Goal: Information Seeking & Learning: Learn about a topic

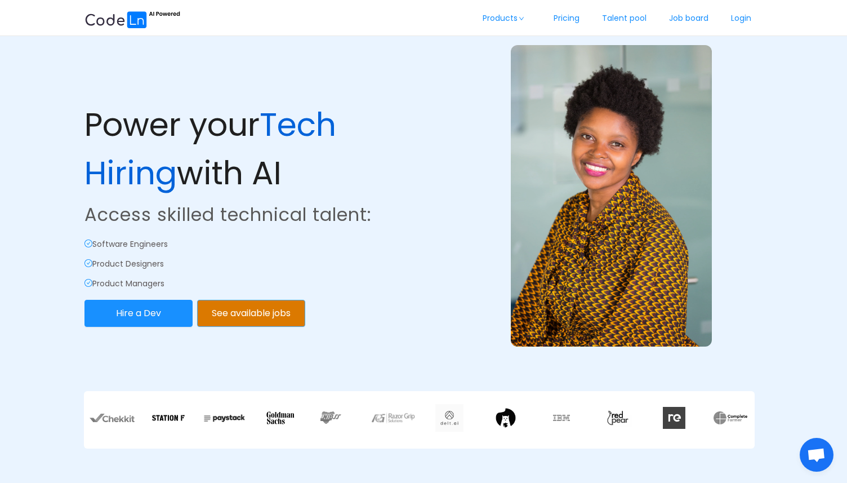
click at [255, 322] on button "See available jobs" at bounding box center [251, 313] width 108 height 27
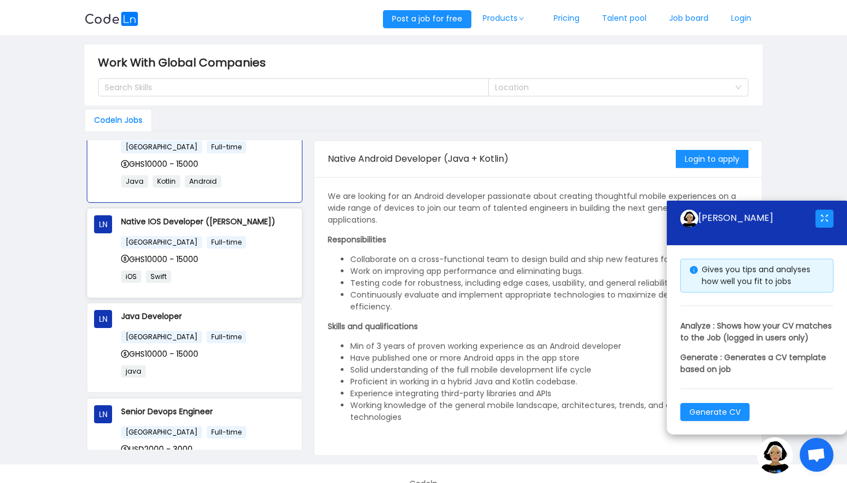
scroll to position [35, 0]
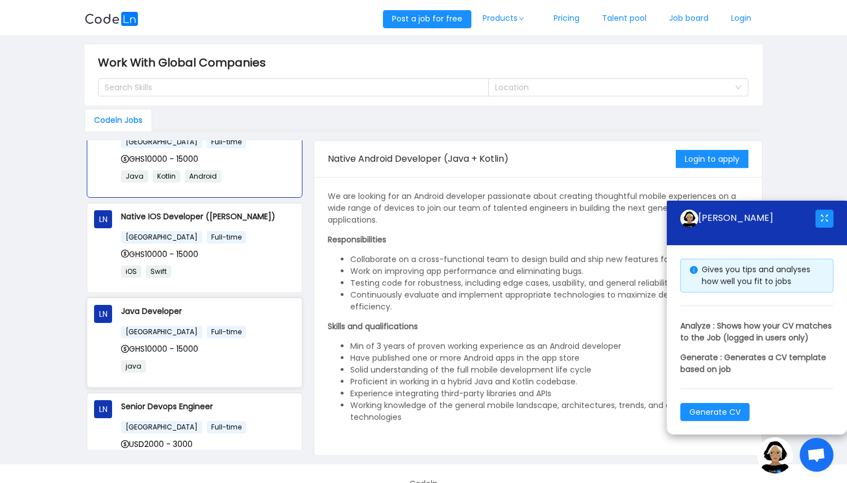
click at [233, 327] on div "[GEOGRAPHIC_DATA] Full-time" at bounding box center [208, 331] width 174 height 13
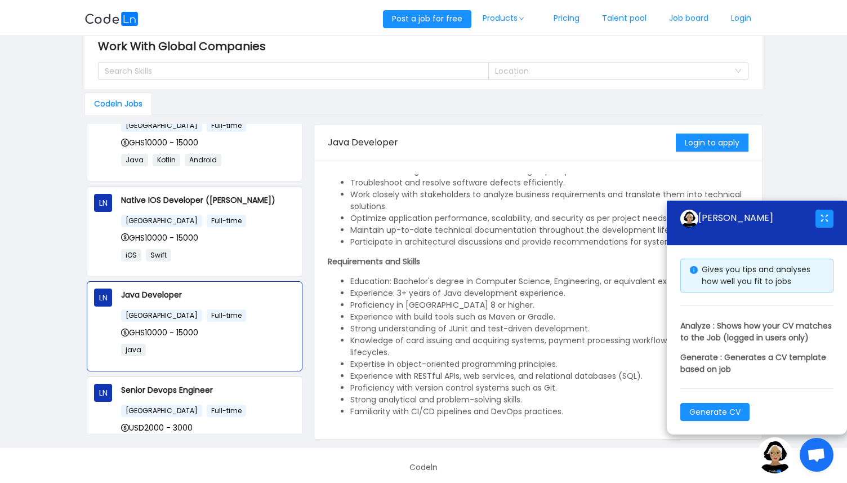
scroll to position [20, 0]
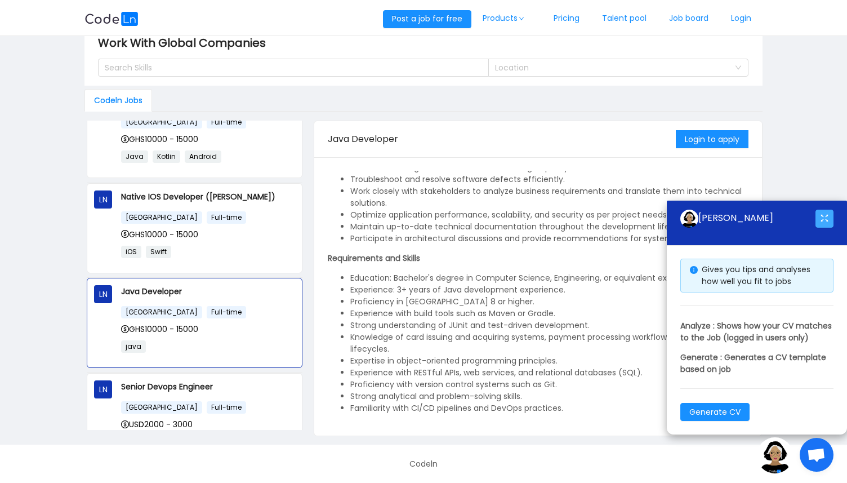
click at [820, 210] on button "button" at bounding box center [825, 219] width 18 height 18
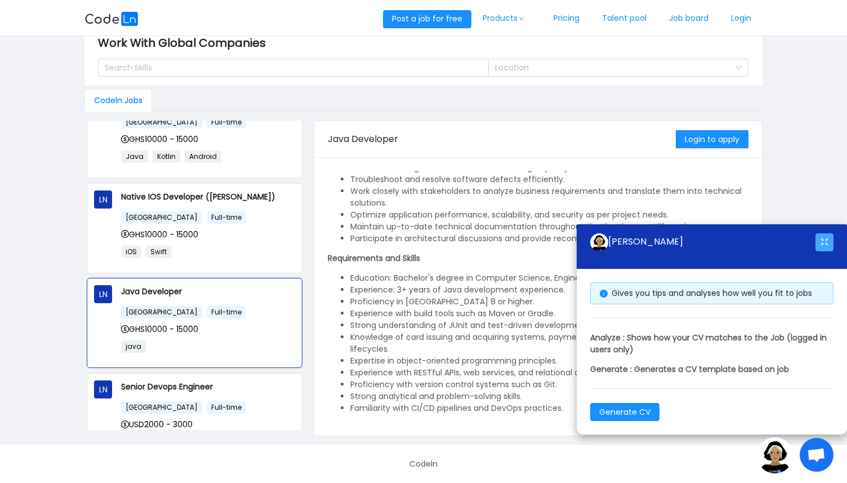
click at [826, 249] on button "button" at bounding box center [825, 242] width 18 height 18
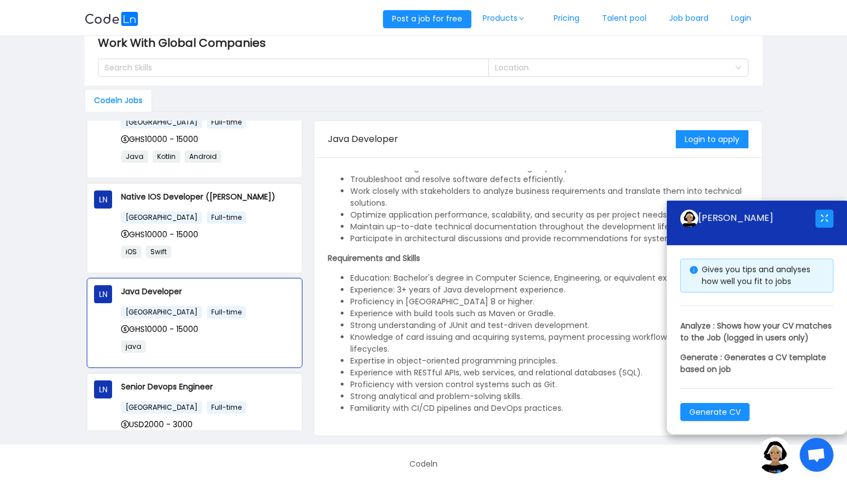
click at [812, 461] on span "Open chat" at bounding box center [816, 456] width 19 height 16
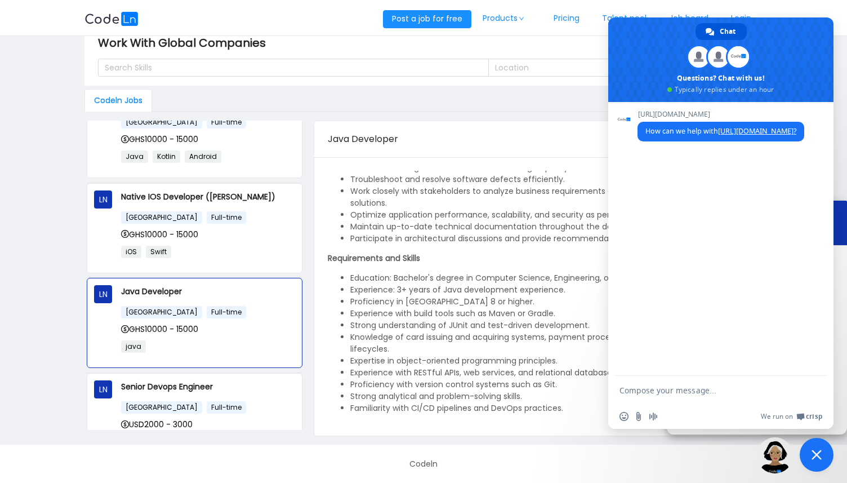
click at [812, 456] on span "Close chat" at bounding box center [817, 455] width 10 height 10
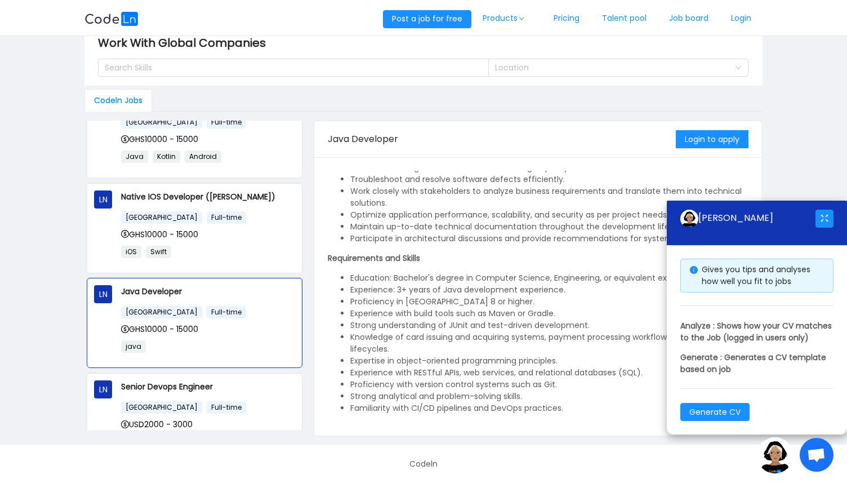
click at [783, 465] on img at bounding box center [775, 455] width 36 height 36
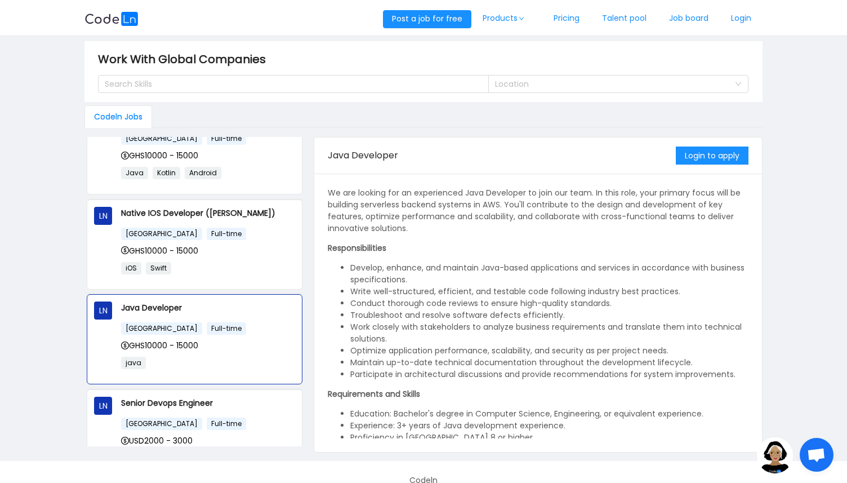
scroll to position [0, 0]
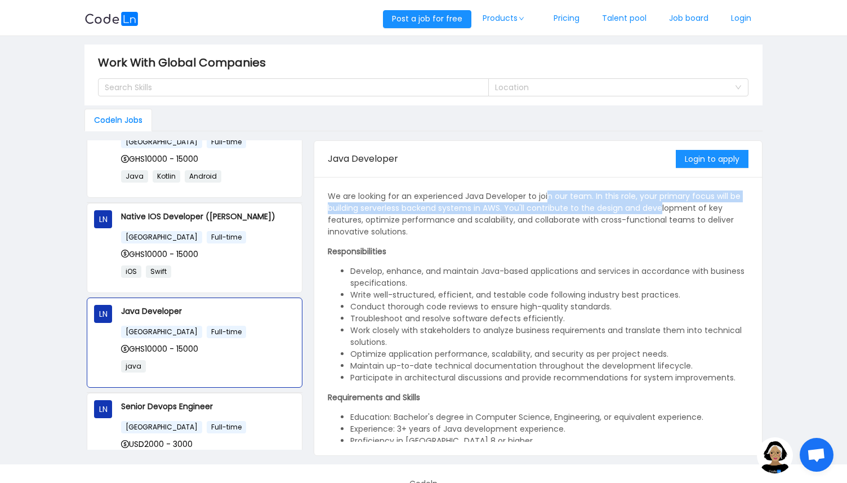
drag, startPoint x: 547, startPoint y: 196, endPoint x: 634, endPoint y: 211, distance: 88.5
click at [657, 207] on p "We are looking for an experienced Java Developer to join our team. In this role…" at bounding box center [538, 213] width 421 height 47
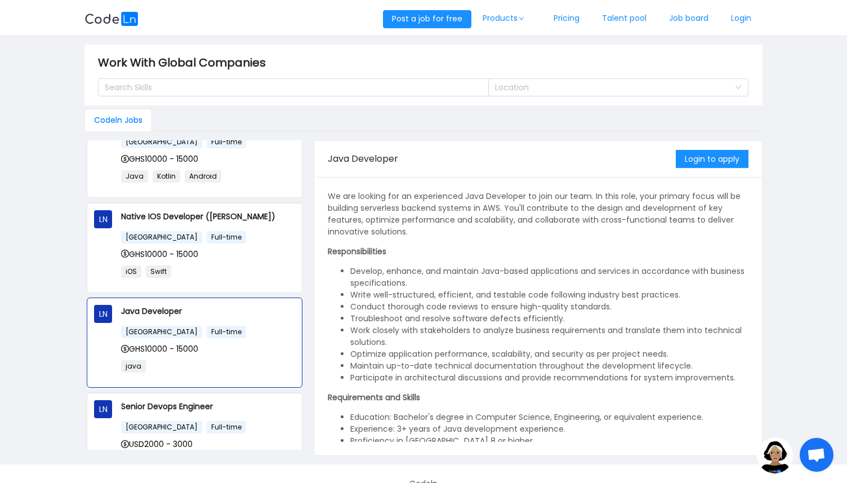
click at [449, 225] on p "We are looking for an experienced Java Developer to join our team. In this role…" at bounding box center [538, 213] width 421 height 47
drag, startPoint x: 393, startPoint y: 215, endPoint x: 535, endPoint y: 223, distance: 142.2
click at [535, 223] on p "We are looking for an experienced Java Developer to join our team. In this role…" at bounding box center [538, 213] width 421 height 47
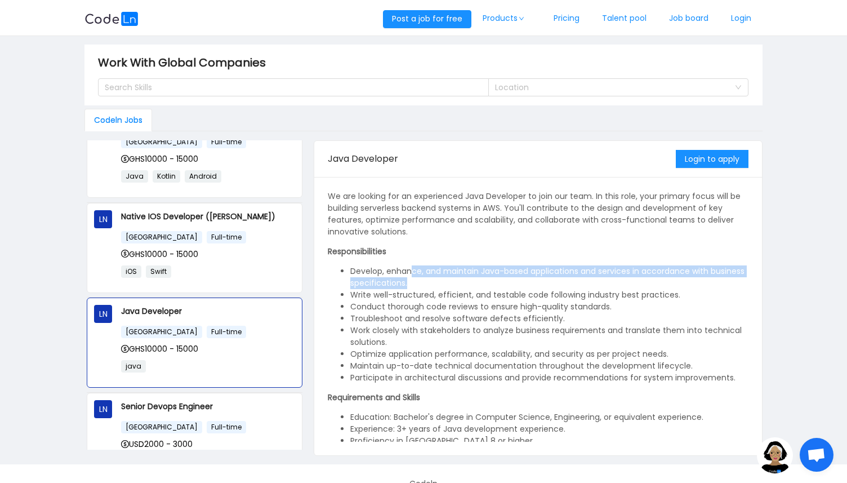
drag, startPoint x: 413, startPoint y: 269, endPoint x: 475, endPoint y: 280, distance: 63.4
click at [475, 280] on li "Develop, enhance, and maintain Java-based applications and services in accordan…" at bounding box center [549, 277] width 398 height 24
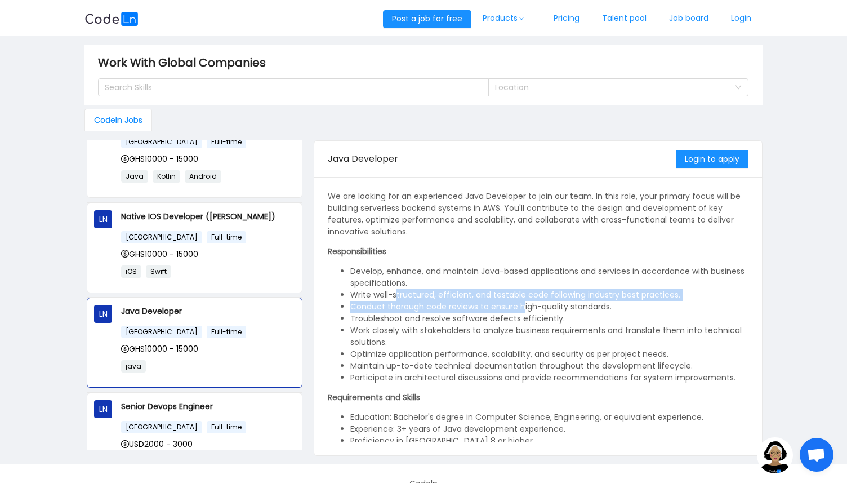
drag, startPoint x: 397, startPoint y: 289, endPoint x: 521, endPoint y: 303, distance: 124.7
click at [521, 303] on ul "Develop, enhance, and maintain Java-based applications and services in accordan…" at bounding box center [538, 324] width 421 height 118
click at [441, 303] on li "Conduct thorough code reviews to ensure high-quality standards." at bounding box center [549, 307] width 398 height 12
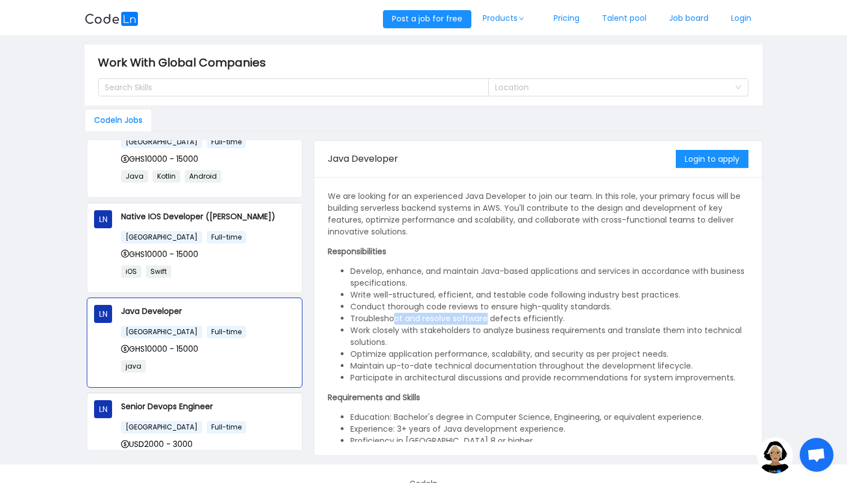
drag, startPoint x: 393, startPoint y: 317, endPoint x: 487, endPoint y: 317, distance: 94.1
click at [487, 317] on li "Troubleshoot and resolve software defects efficiently." at bounding box center [549, 319] width 398 height 12
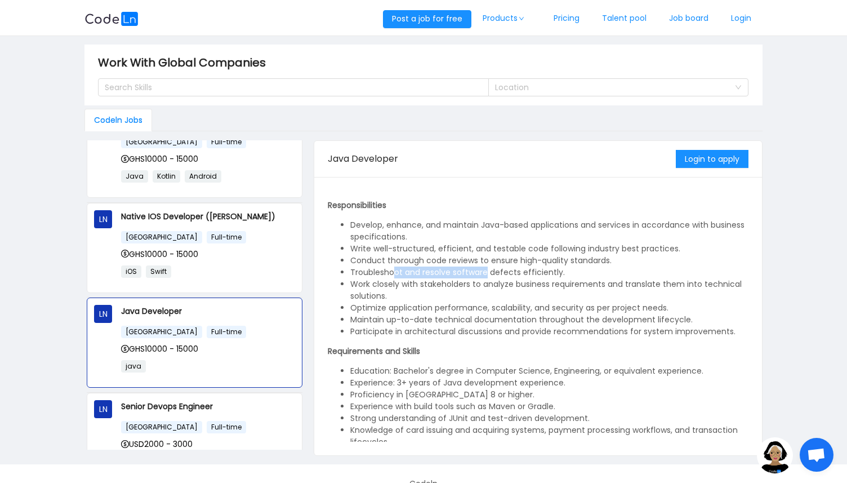
scroll to position [56, 0]
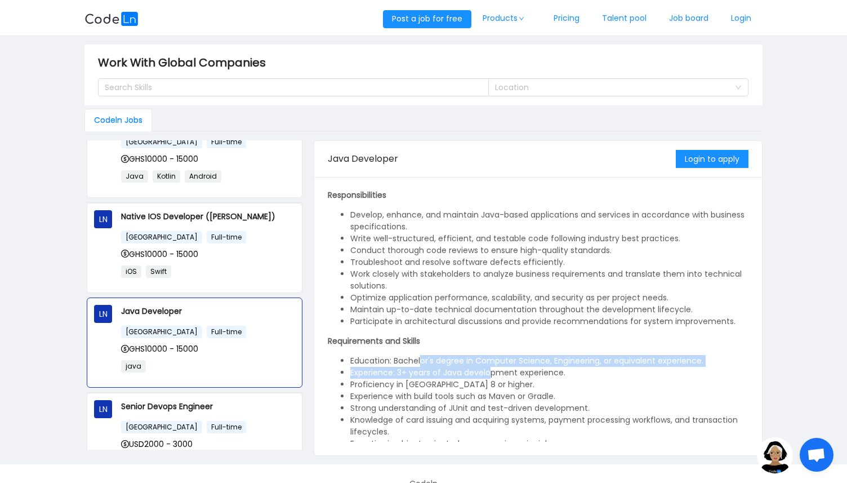
drag, startPoint x: 476, startPoint y: 368, endPoint x: 492, endPoint y: 370, distance: 16.4
click at [492, 370] on ul "Education: Bachelor's degree in Computer Science, Engineering, or equivalent ex…" at bounding box center [538, 426] width 421 height 142
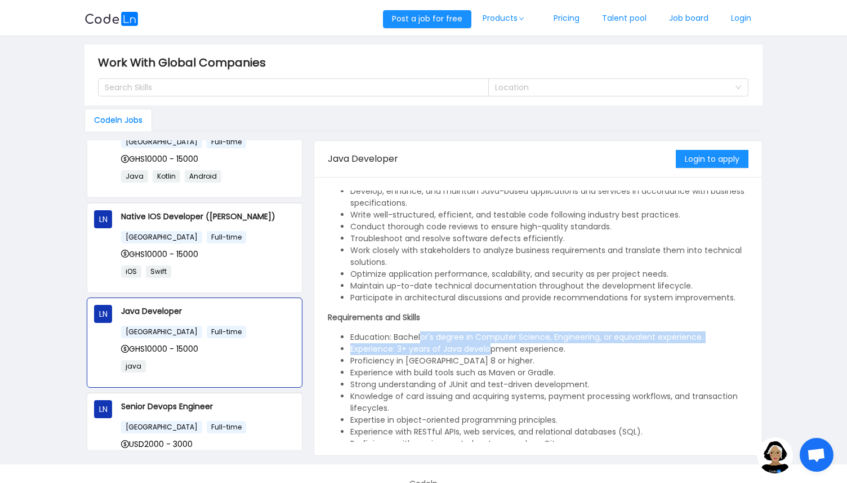
scroll to position [81, 0]
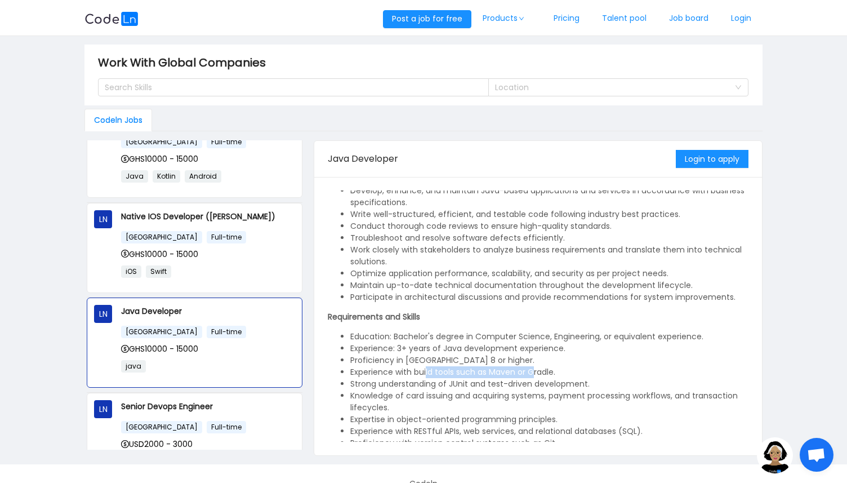
drag, startPoint x: 452, startPoint y: 370, endPoint x: 533, endPoint y: 372, distance: 80.6
click at [533, 372] on li "Experience with build tools such as Maven or Gradle." at bounding box center [549, 372] width 398 height 12
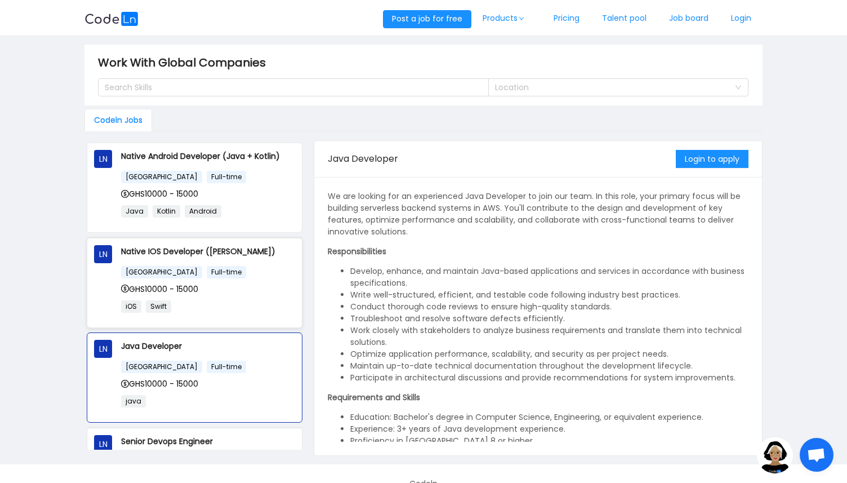
scroll to position [130, 0]
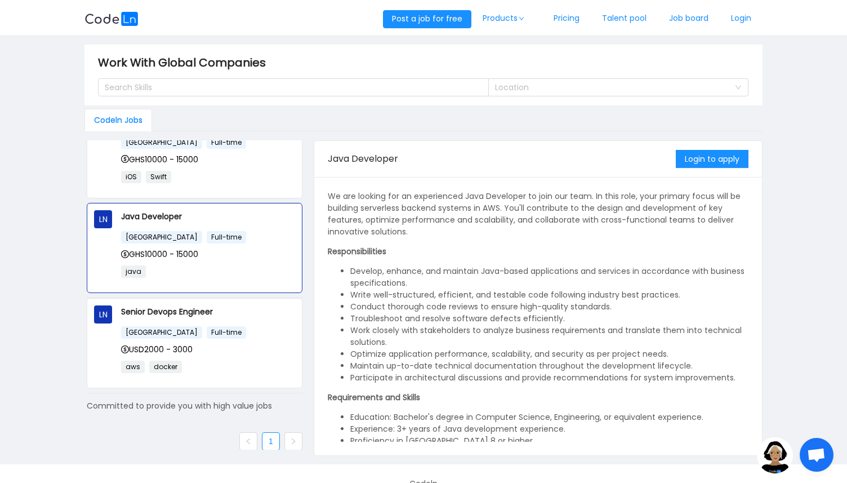
click at [290, 439] on icon "icon: right" at bounding box center [293, 441] width 7 height 7
drag, startPoint x: 248, startPoint y: 436, endPoint x: 261, endPoint y: 436, distance: 13.5
click at [248, 436] on link at bounding box center [248, 441] width 18 height 18
click at [272, 435] on link "1" at bounding box center [271, 441] width 17 height 17
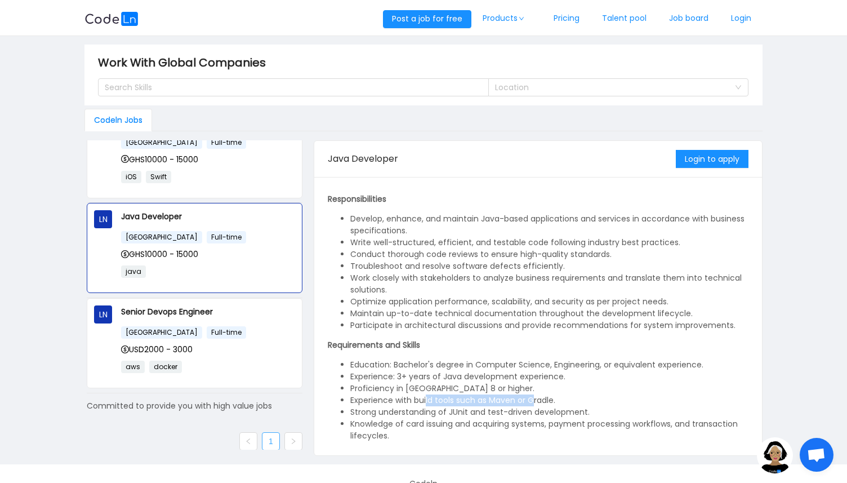
scroll to position [119, 0]
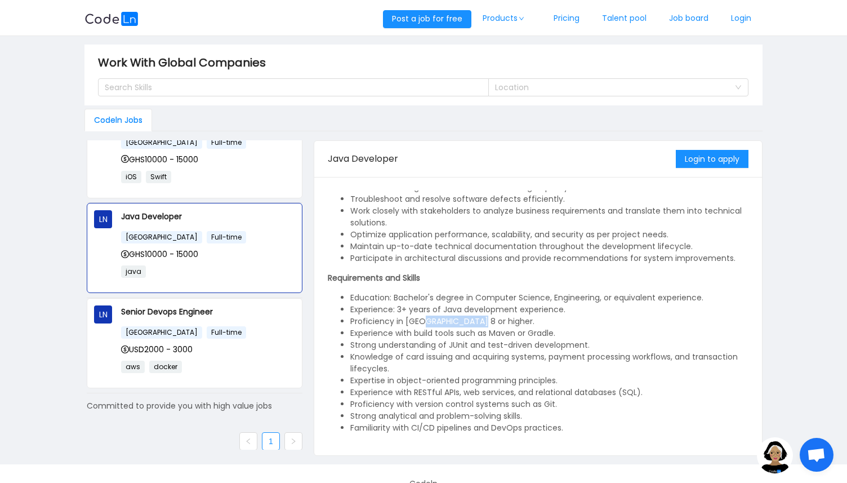
drag, startPoint x: 473, startPoint y: 319, endPoint x: 507, endPoint y: 321, distance: 33.9
click at [509, 321] on li "Proficiency in [GEOGRAPHIC_DATA] 8 or higher." at bounding box center [549, 321] width 398 height 12
drag, startPoint x: 445, startPoint y: 339, endPoint x: 562, endPoint y: 342, distance: 116.7
click at [562, 342] on li "Strong understanding of JUnit and test-driven development." at bounding box center [549, 345] width 398 height 12
drag, startPoint x: 474, startPoint y: 339, endPoint x: 551, endPoint y: 346, distance: 77.5
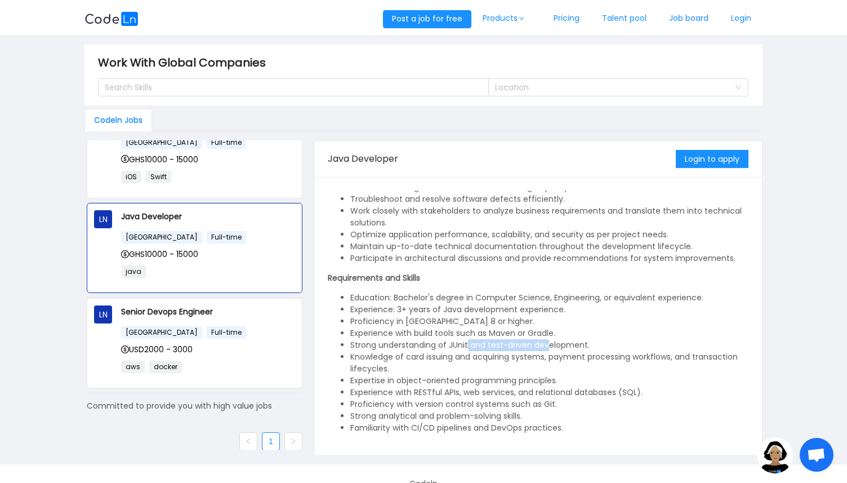
click at [550, 346] on li "Strong understanding of JUnit and test-driven development." at bounding box center [549, 345] width 398 height 12
drag, startPoint x: 551, startPoint y: 366, endPoint x: 616, endPoint y: 368, distance: 64.8
click at [615, 369] on li "Knowledge of card issuing and acquiring systems, payment processing workflows, …" at bounding box center [549, 363] width 398 height 24
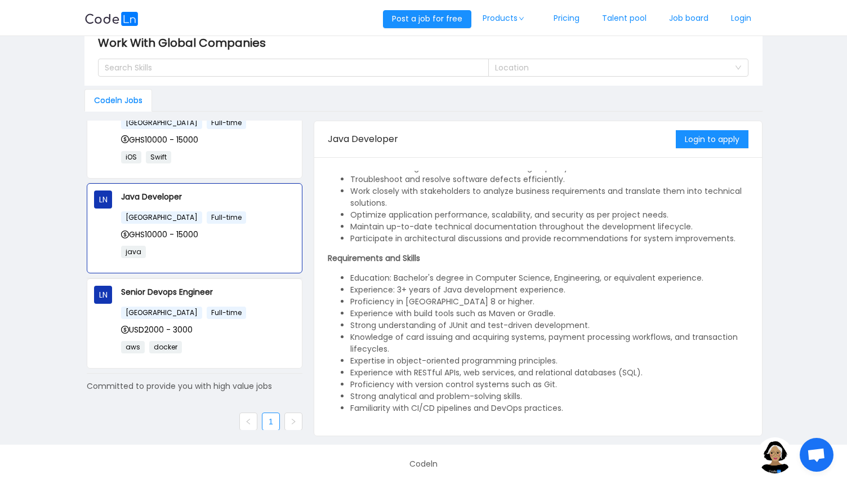
scroll to position [20, 0]
drag, startPoint x: 444, startPoint y: 337, endPoint x: 705, endPoint y: 333, distance: 261.4
click at [705, 333] on li "Knowledge of card issuing and acquiring systems, payment processing workflows, …" at bounding box center [549, 343] width 398 height 24
drag, startPoint x: 451, startPoint y: 365, endPoint x: 517, endPoint y: 376, distance: 66.9
click at [530, 365] on li "Expertise in object-oriented programming principles." at bounding box center [549, 361] width 398 height 12
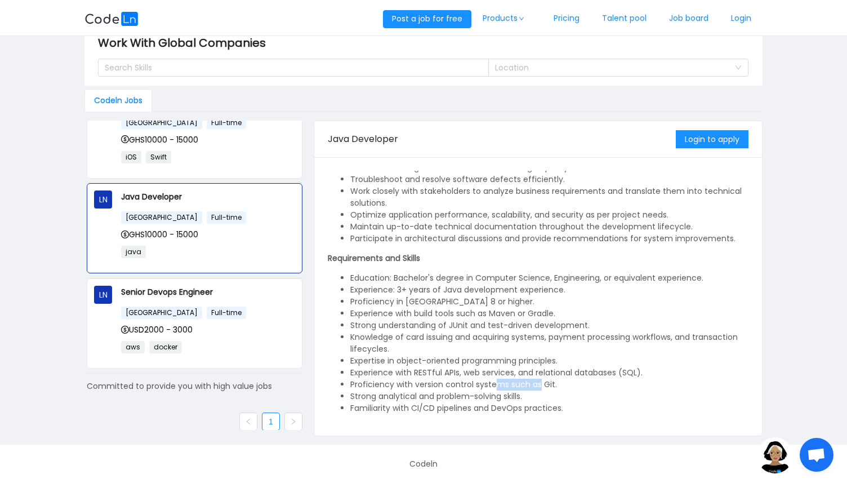
drag, startPoint x: 498, startPoint y: 387, endPoint x: 532, endPoint y: 386, distance: 34.4
click at [538, 385] on li "Proficiency with version control systems such as Git." at bounding box center [549, 385] width 398 height 12
drag, startPoint x: 433, startPoint y: 395, endPoint x: 570, endPoint y: 392, distance: 136.9
click at [550, 393] on li "Strong analytical and problem-solving skills." at bounding box center [549, 396] width 398 height 12
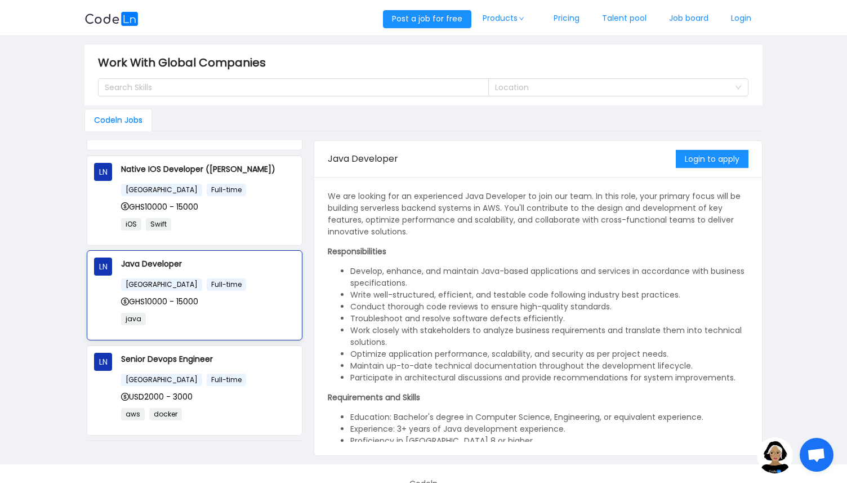
scroll to position [0, 0]
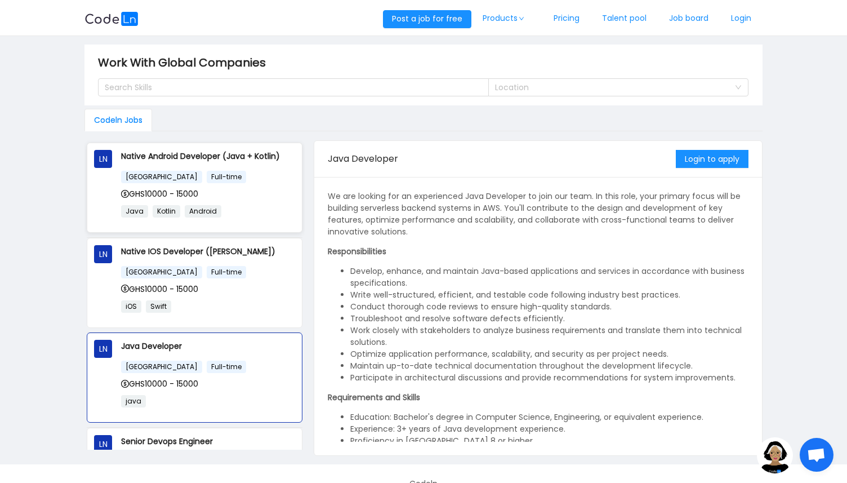
click at [211, 178] on div "[GEOGRAPHIC_DATA] Full-time" at bounding box center [208, 176] width 174 height 13
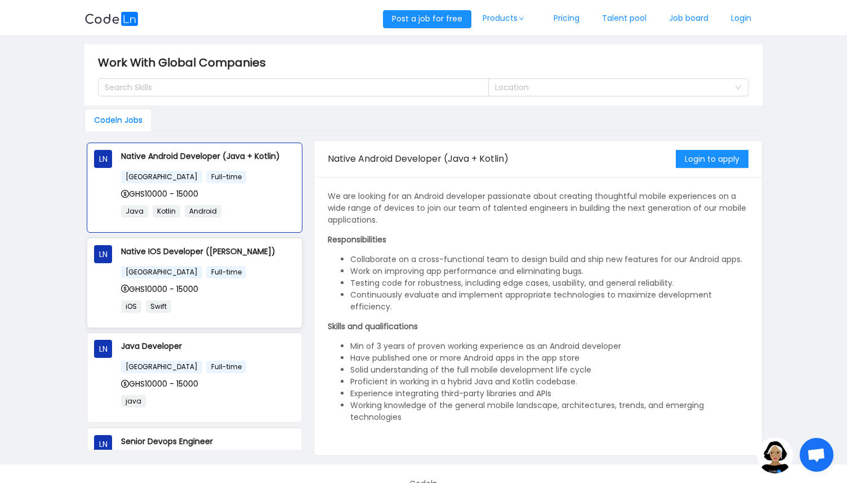
click at [247, 278] on div "[GEOGRAPHIC_DATA] Full-time GHS10000 - 15000 iOS Swift" at bounding box center [208, 292] width 174 height 55
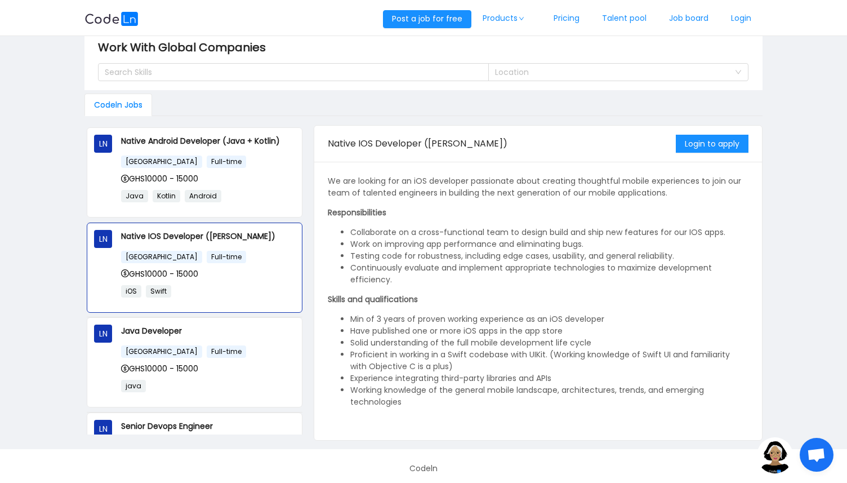
scroll to position [13, 0]
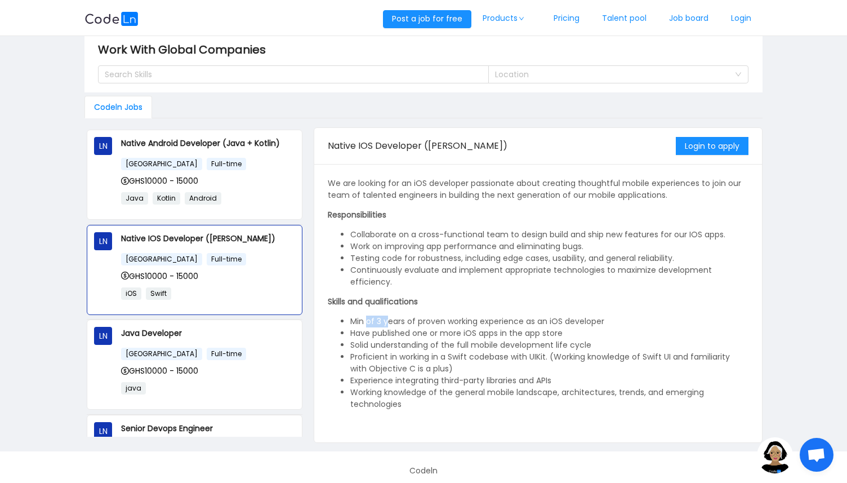
drag, startPoint x: 368, startPoint y: 317, endPoint x: 392, endPoint y: 317, distance: 23.7
click at [392, 317] on li "Min of 3 years of proven working experience as an iOS developer" at bounding box center [549, 321] width 398 height 12
click at [208, 334] on p "Java Developer" at bounding box center [208, 333] width 174 height 12
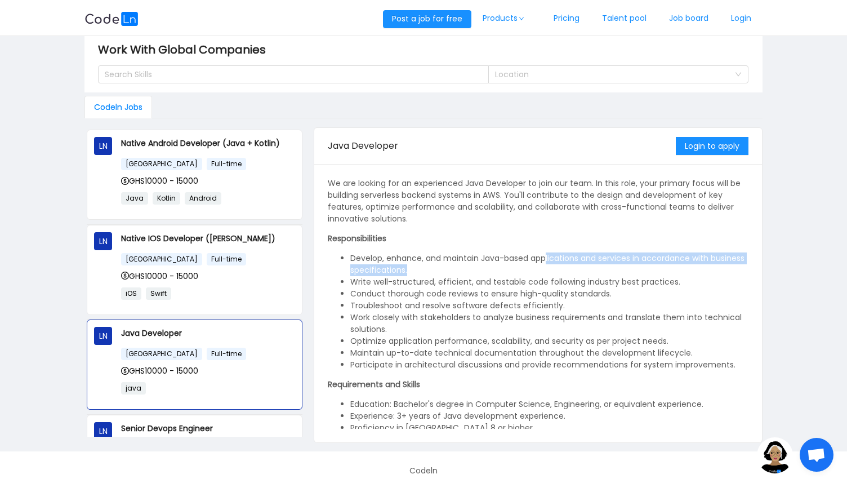
drag, startPoint x: 560, startPoint y: 257, endPoint x: 691, endPoint y: 269, distance: 131.2
click at [691, 269] on li "Develop, enhance, and maintain Java-based applications and services in accordan…" at bounding box center [549, 264] width 398 height 24
drag, startPoint x: 390, startPoint y: 285, endPoint x: 565, endPoint y: 287, distance: 174.7
click at [565, 287] on ul "Develop, enhance, and maintain Java-based applications and services in accordan…" at bounding box center [538, 311] width 421 height 118
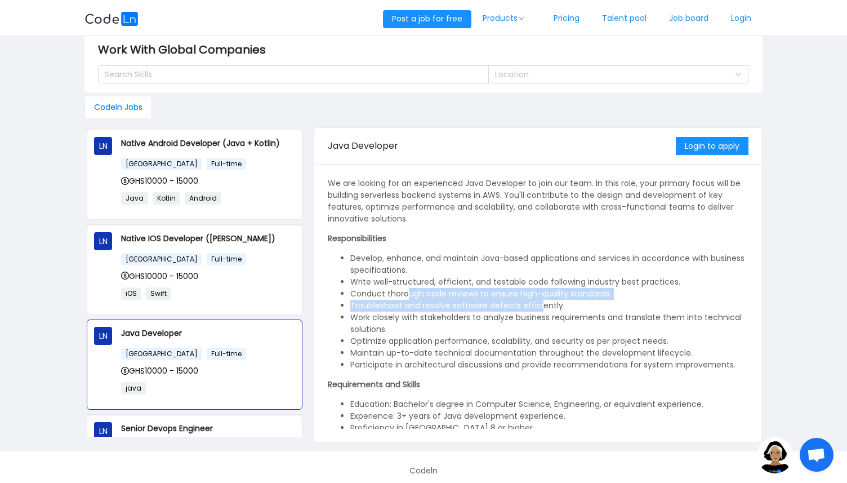
drag, startPoint x: 407, startPoint y: 295, endPoint x: 540, endPoint y: 310, distance: 133.3
click at [540, 310] on ul "Develop, enhance, and maintain Java-based applications and services in accordan…" at bounding box center [538, 311] width 421 height 118
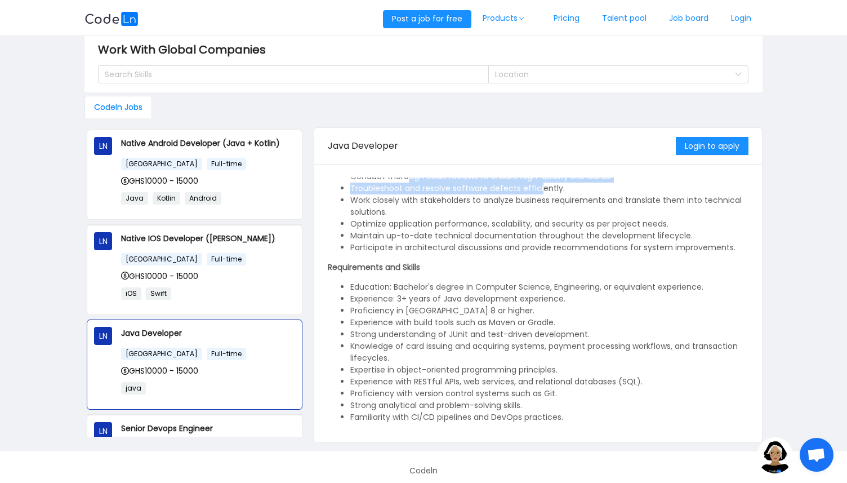
scroll to position [119, 0]
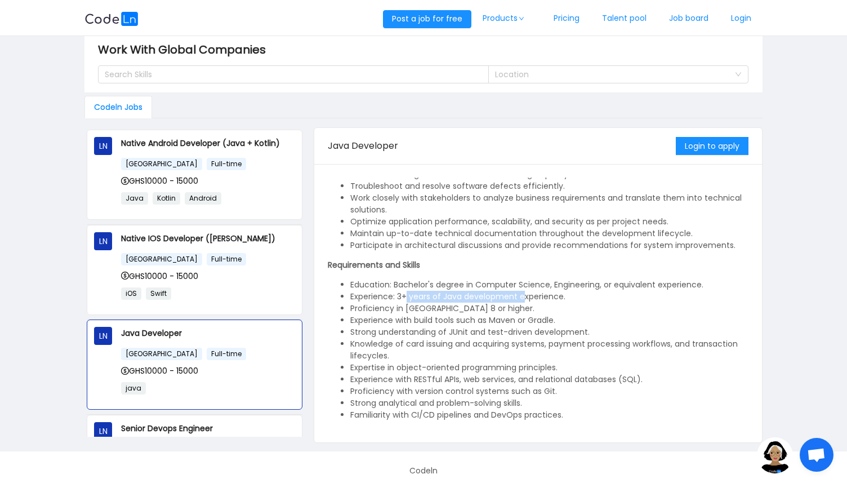
drag, startPoint x: 408, startPoint y: 296, endPoint x: 521, endPoint y: 300, distance: 112.8
click at [521, 300] on li "Experience: 3+ years of Java development experience." at bounding box center [549, 297] width 398 height 12
drag, startPoint x: 362, startPoint y: 306, endPoint x: 427, endPoint y: 306, distance: 65.4
click at [427, 306] on li "Proficiency in [GEOGRAPHIC_DATA] 8 or higher." at bounding box center [549, 309] width 398 height 12
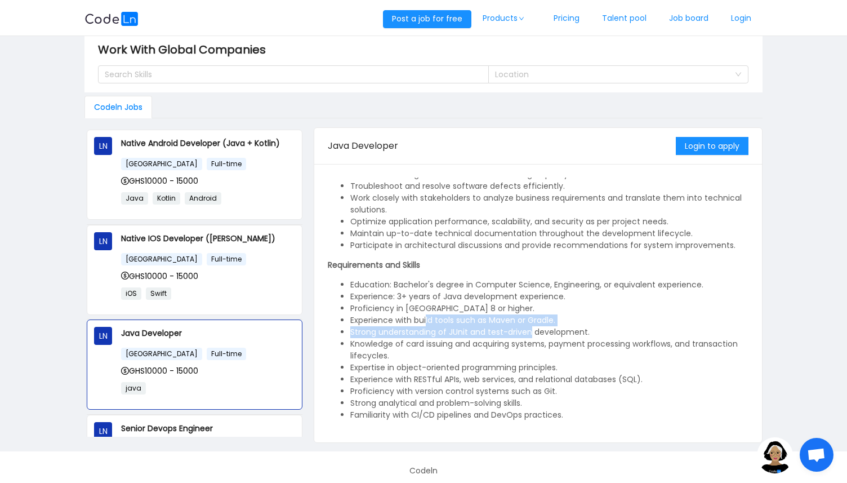
drag, startPoint x: 425, startPoint y: 318, endPoint x: 530, endPoint y: 331, distance: 106.2
click at [530, 331] on ul "Education: Bachelor's degree in Computer Science, Engineering, or equivalent ex…" at bounding box center [538, 350] width 421 height 142
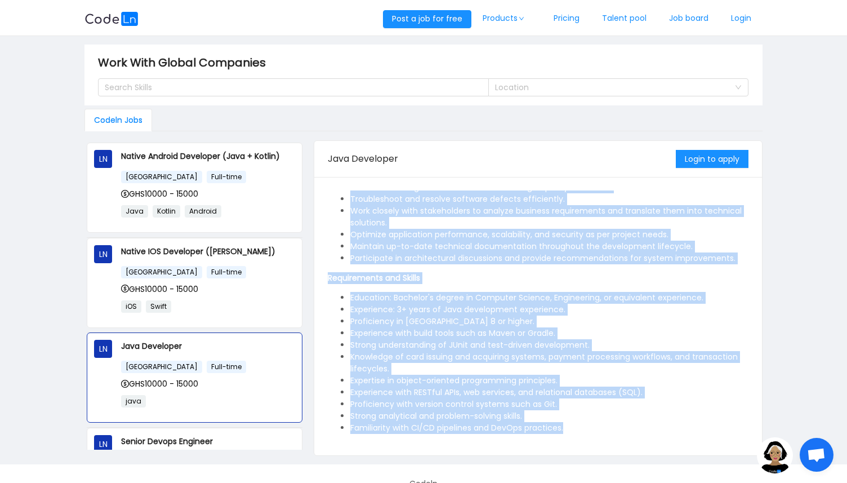
drag, startPoint x: 330, startPoint y: 197, endPoint x: 582, endPoint y: 430, distance: 343.7
click at [582, 430] on div "We are looking for an experienced Java Developer to join our team. In this role…" at bounding box center [538, 252] width 421 height 363
copy div "We are looking for an experienced Java Developer to join our team. In this role…"
click at [525, 315] on li "Proficiency in [GEOGRAPHIC_DATA] 8 or higher." at bounding box center [549, 321] width 398 height 12
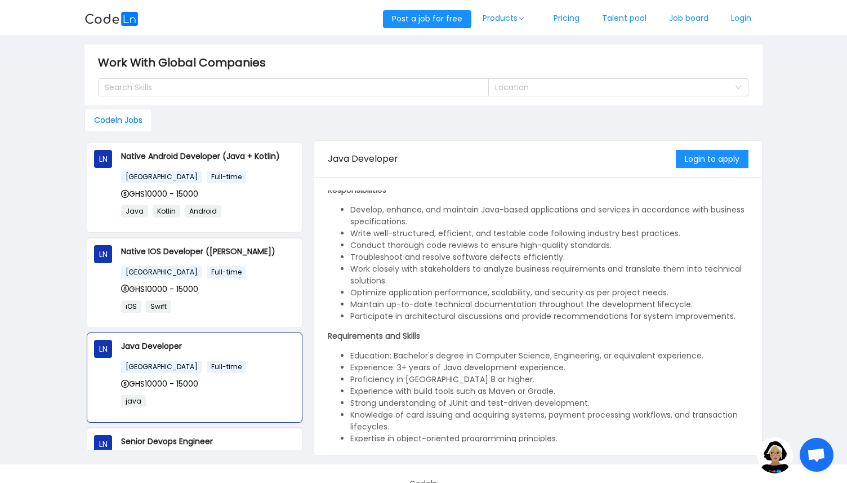
scroll to position [0, 0]
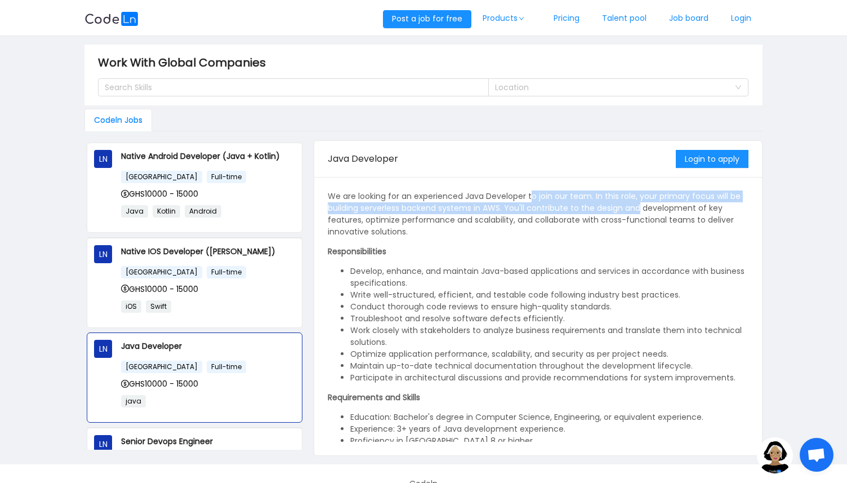
drag, startPoint x: 530, startPoint y: 194, endPoint x: 641, endPoint y: 207, distance: 111.7
click at [641, 207] on p "We are looking for an experienced Java Developer to join our team. In this role…" at bounding box center [538, 213] width 421 height 47
click at [528, 207] on p "We are looking for an experienced Java Developer to join our team. In this role…" at bounding box center [538, 213] width 421 height 47
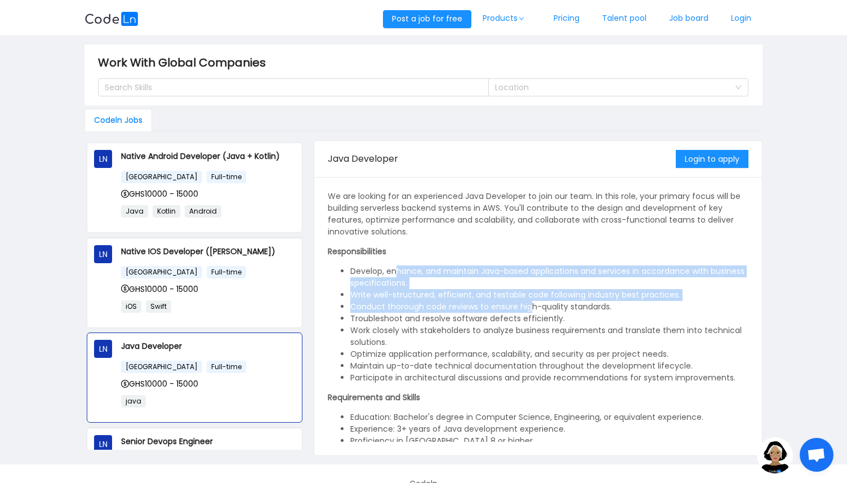
drag, startPoint x: 394, startPoint y: 273, endPoint x: 530, endPoint y: 304, distance: 138.7
click at [530, 304] on ul "Develop, enhance, and maintain Java-based applications and services in accordan…" at bounding box center [538, 324] width 421 height 118
click at [509, 278] on li "Develop, enhance, and maintain Java-based applications and services in accordan…" at bounding box center [549, 277] width 398 height 24
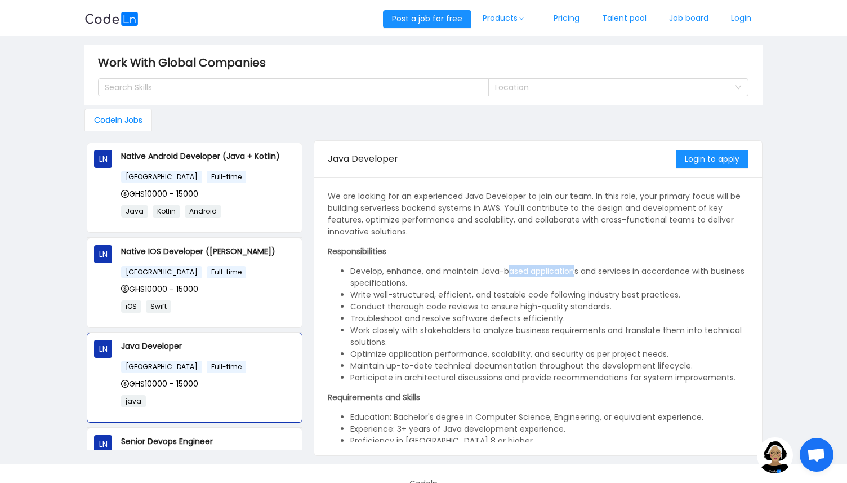
drag, startPoint x: 508, startPoint y: 270, endPoint x: 576, endPoint y: 274, distance: 68.8
click at [576, 274] on li "Develop, enhance, and maintain Java-based applications and services in accordan…" at bounding box center [549, 277] width 398 height 24
click at [383, 287] on li "Develop, enhance, and maintain Java-based applications and services in accordan…" at bounding box center [549, 277] width 398 height 24
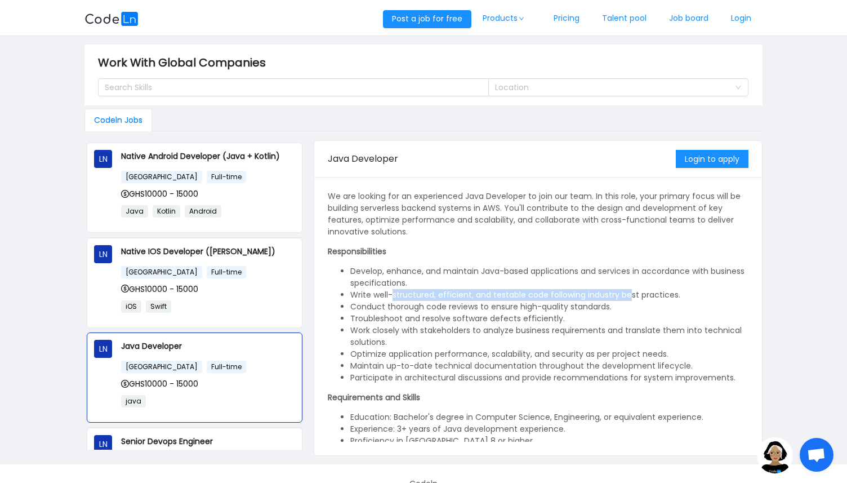
drag, startPoint x: 405, startPoint y: 300, endPoint x: 632, endPoint y: 294, distance: 227.1
click at [628, 294] on li "Write well-structured, efficient, and testable code following industry best pra…" at bounding box center [549, 295] width 398 height 12
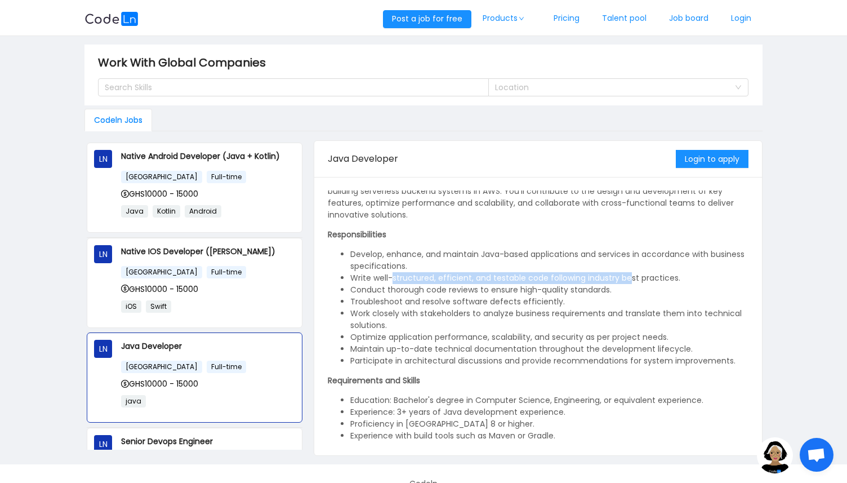
scroll to position [17, 0]
drag, startPoint x: 386, startPoint y: 301, endPoint x: 441, endPoint y: 307, distance: 55.6
click at [441, 307] on ul "Develop, enhance, and maintain Java-based applications and services in accordan…" at bounding box center [538, 307] width 421 height 118
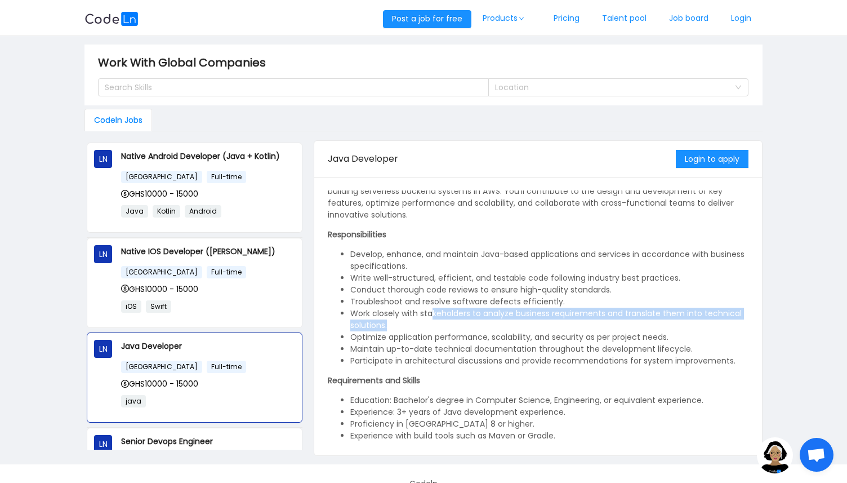
drag, startPoint x: 434, startPoint y: 314, endPoint x: 561, endPoint y: 321, distance: 126.9
click at [561, 321] on li "Work closely with stakeholders to analyze business requirements and translate t…" at bounding box center [549, 320] width 398 height 24
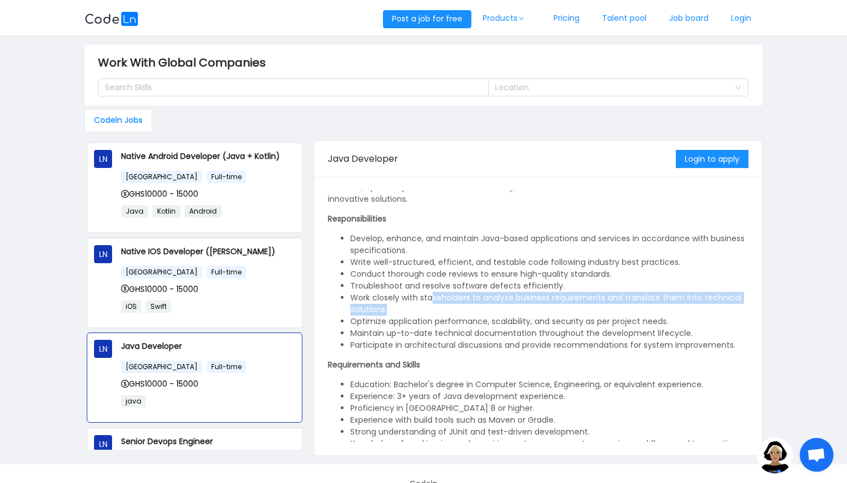
scroll to position [52, 0]
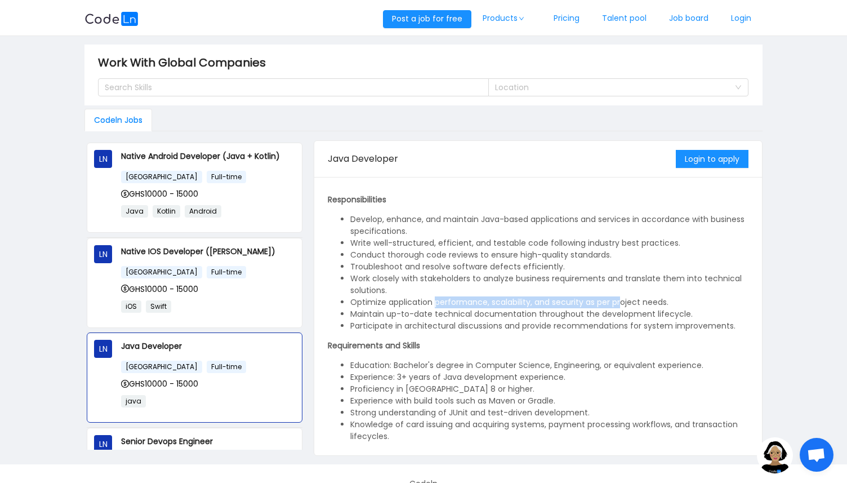
drag, startPoint x: 435, startPoint y: 303, endPoint x: 621, endPoint y: 306, distance: 185.4
click at [621, 306] on li "Optimize application performance, scalability, and security as per project need…" at bounding box center [549, 302] width 398 height 12
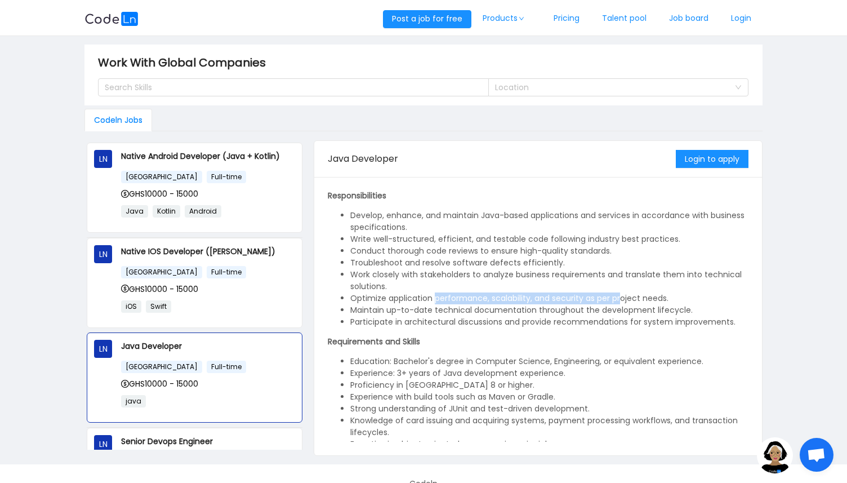
scroll to position [56, 0]
drag, startPoint x: 433, startPoint y: 308, endPoint x: 669, endPoint y: 313, distance: 235.5
click at [663, 313] on li "Maintain up-to-date technical documentation throughout the development lifecycl…" at bounding box center [549, 310] width 398 height 12
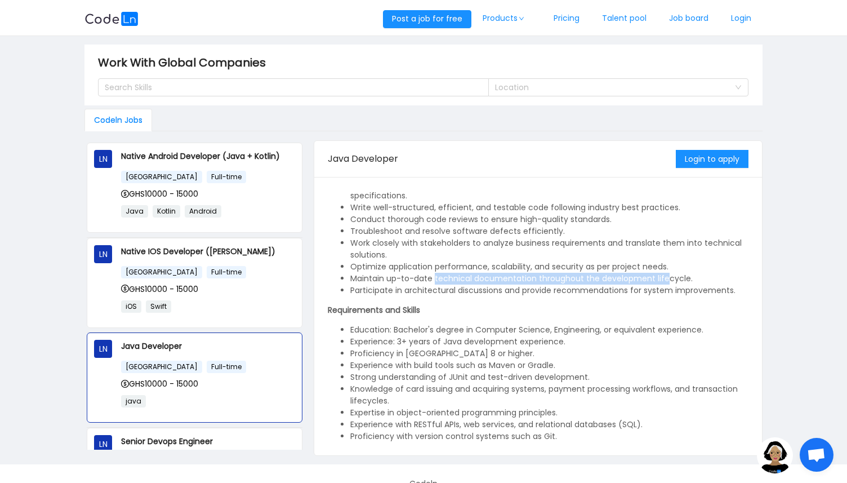
scroll to position [95, 0]
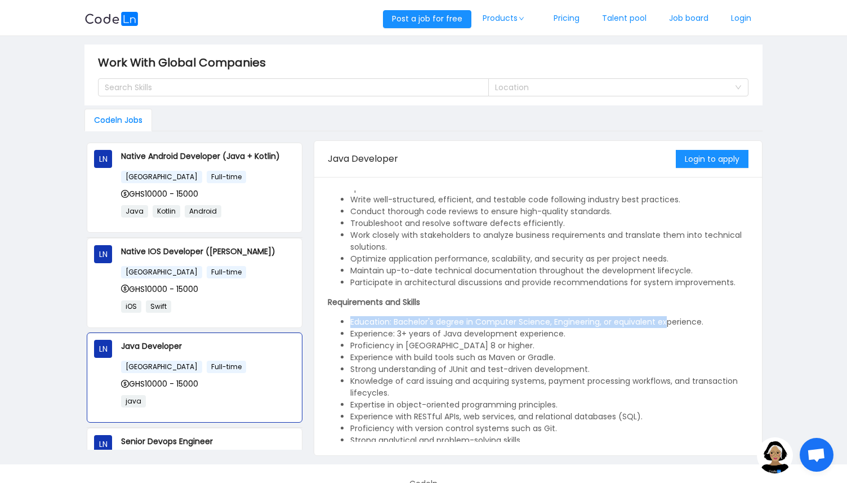
drag, startPoint x: 461, startPoint y: 314, endPoint x: 664, endPoint y: 321, distance: 202.9
click at [664, 321] on div "We are looking for an experienced Java Developer to join our team. In this role…" at bounding box center [538, 276] width 421 height 363
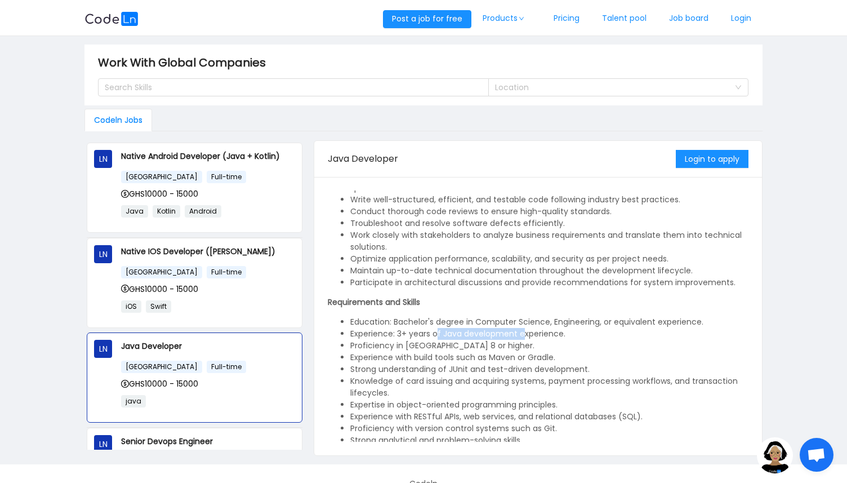
drag, startPoint x: 435, startPoint y: 333, endPoint x: 522, endPoint y: 335, distance: 87.3
click at [522, 335] on li "Experience: 3+ years of Java development experience." at bounding box center [549, 334] width 398 height 12
drag, startPoint x: 388, startPoint y: 338, endPoint x: 481, endPoint y: 337, distance: 93.0
click at [475, 339] on ul "Education: Bachelor's degree in Computer Science, Engineering, or equivalent ex…" at bounding box center [538, 387] width 421 height 142
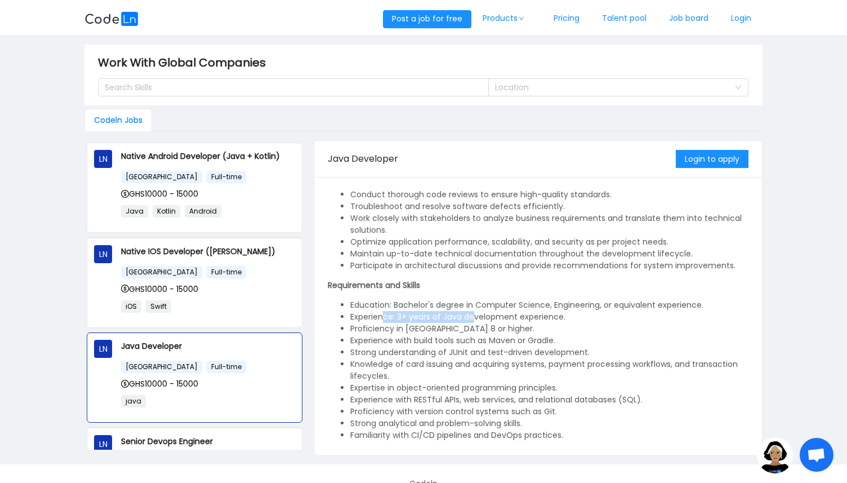
scroll to position [113, 0]
drag, startPoint x: 380, startPoint y: 341, endPoint x: 547, endPoint y: 342, distance: 167.3
click at [547, 342] on li "Experience with build tools such as Maven or Gradle." at bounding box center [549, 340] width 398 height 12
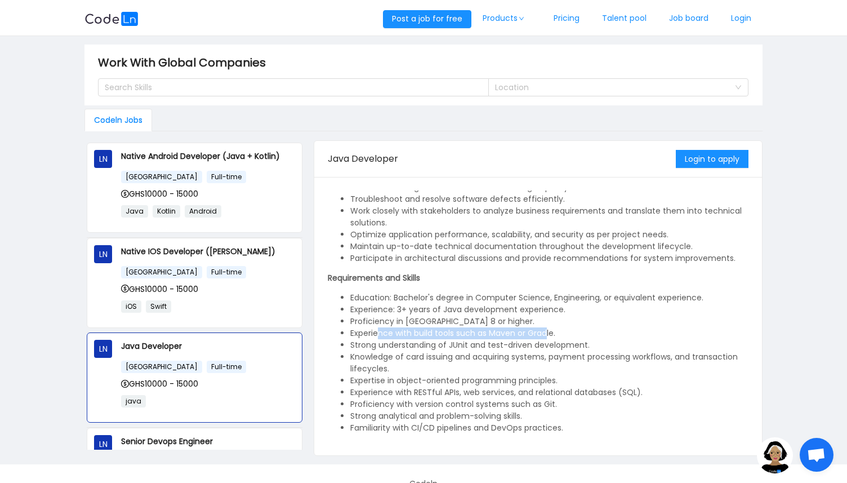
scroll to position [119, 0]
drag, startPoint x: 424, startPoint y: 345, endPoint x: 537, endPoint y: 344, distance: 113.2
click at [537, 344] on li "Strong understanding of JUnit and test-driven development." at bounding box center [549, 345] width 398 height 12
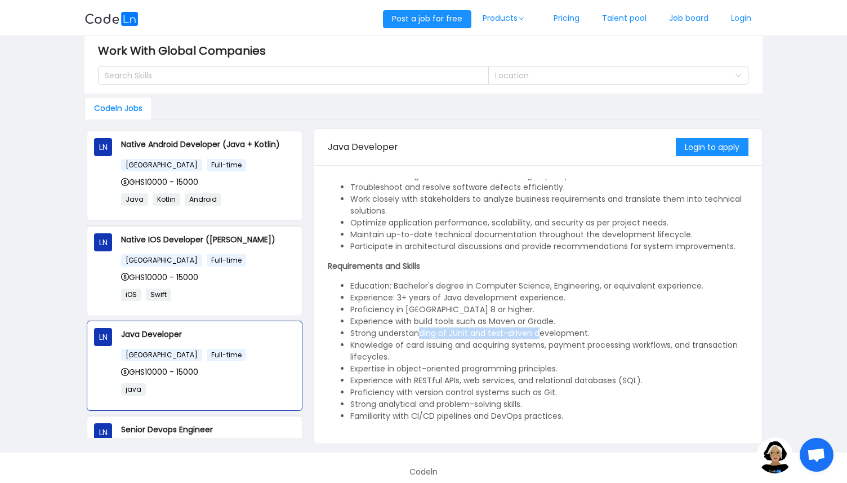
scroll to position [20, 0]
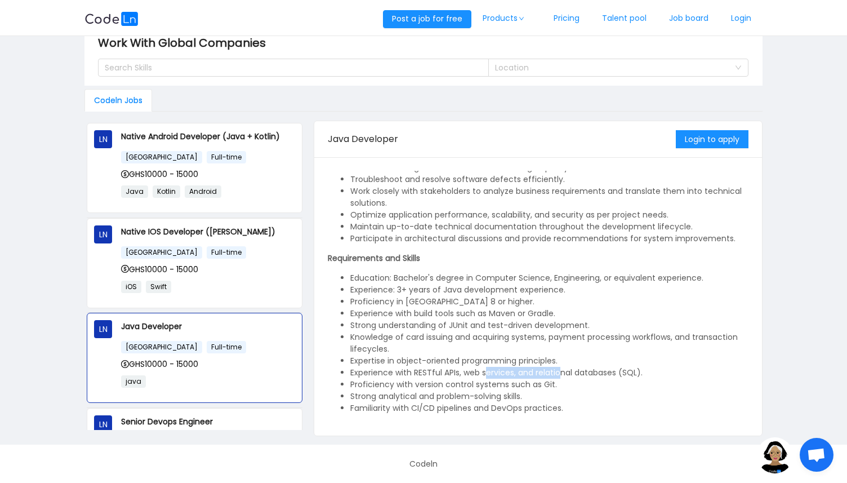
drag, startPoint x: 487, startPoint y: 371, endPoint x: 561, endPoint y: 371, distance: 73.8
click at [562, 372] on li "Experience with RESTful APIs, web services, and relational databases (SQL)." at bounding box center [549, 373] width 398 height 12
drag, startPoint x: 428, startPoint y: 398, endPoint x: 537, endPoint y: 397, distance: 109.3
click at [538, 398] on li "Strong analytical and problem-solving skills." at bounding box center [549, 396] width 398 height 12
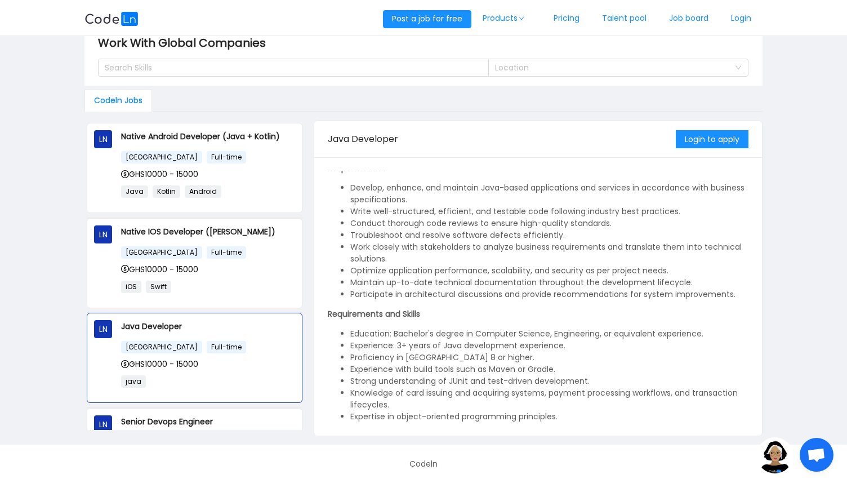
scroll to position [0, 0]
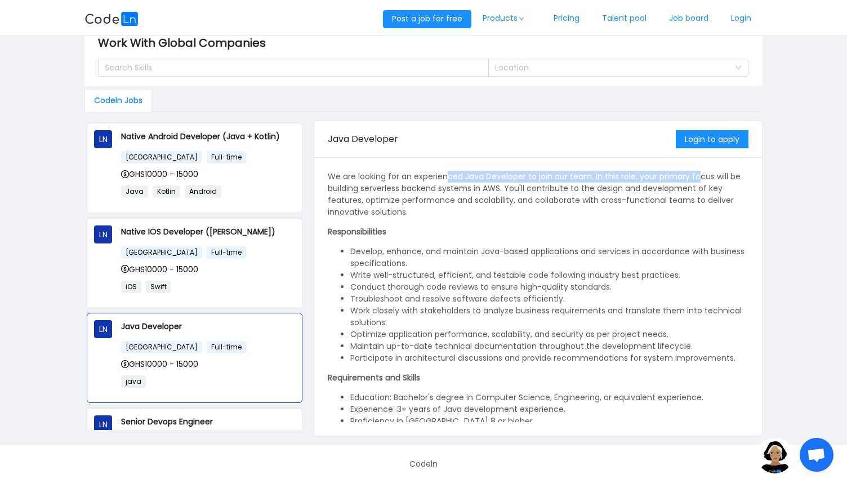
drag, startPoint x: 446, startPoint y: 174, endPoint x: 697, endPoint y: 182, distance: 250.8
click at [697, 182] on p "We are looking for an experienced Java Developer to join our team. In this role…" at bounding box center [538, 194] width 421 height 47
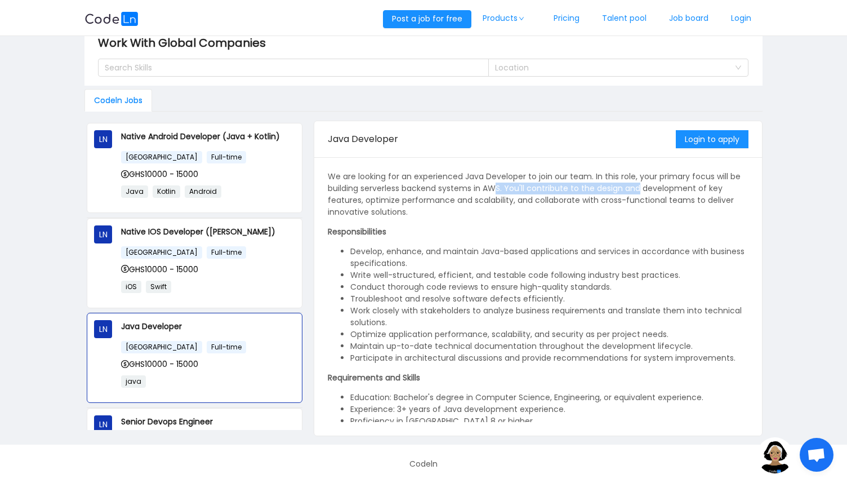
drag, startPoint x: 555, startPoint y: 191, endPoint x: 639, endPoint y: 194, distance: 83.4
click at [639, 194] on p "We are looking for an experienced Java Developer to join our team. In this role…" at bounding box center [538, 194] width 421 height 47
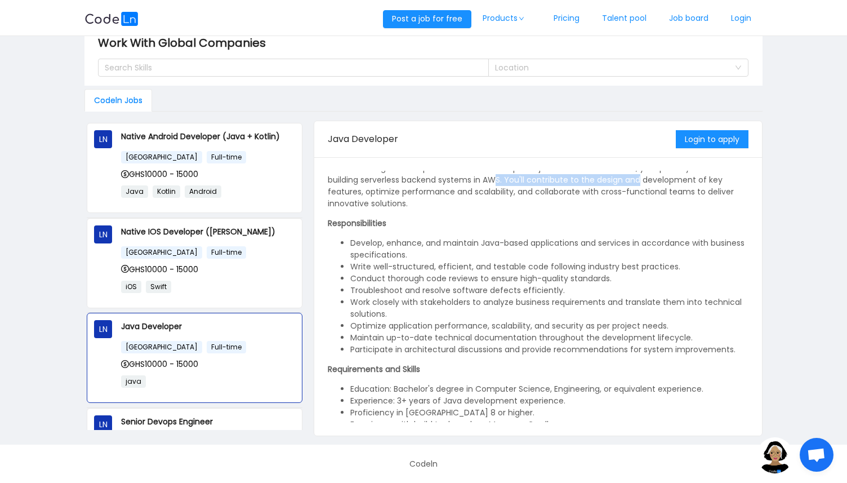
scroll to position [9, 0]
drag, startPoint x: 457, startPoint y: 246, endPoint x: 610, endPoint y: 243, distance: 152.7
click at [609, 243] on li "Develop, enhance, and maintain Java-based applications and services in accordan…" at bounding box center [549, 249] width 398 height 24
drag, startPoint x: 649, startPoint y: 242, endPoint x: 680, endPoint y: 241, distance: 31.0
click at [678, 241] on li "Develop, enhance, and maintain Java-based applications and services in accordan…" at bounding box center [549, 249] width 398 height 24
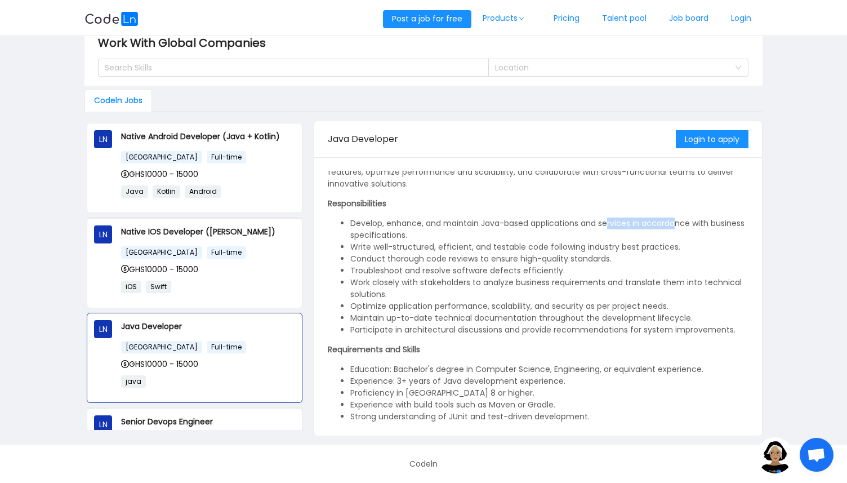
scroll to position [28, 0]
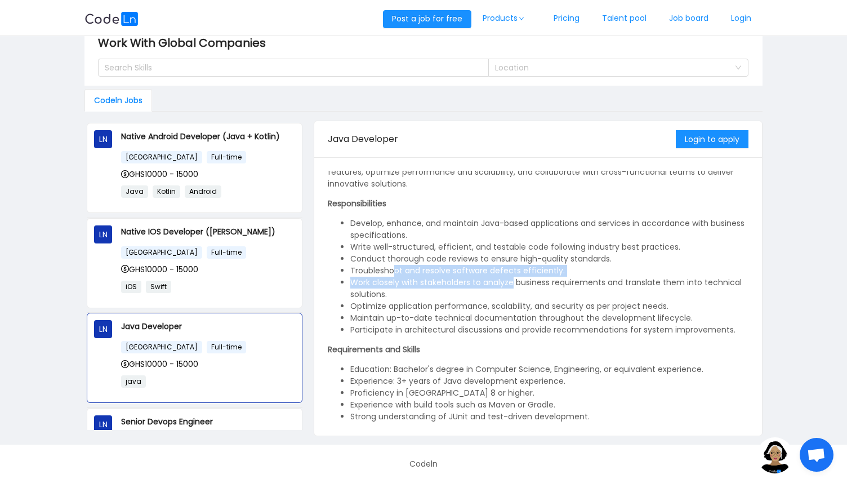
drag, startPoint x: 396, startPoint y: 271, endPoint x: 545, endPoint y: 279, distance: 149.5
click at [524, 278] on ul "Develop, enhance, and maintain Java-based applications and services in accordan…" at bounding box center [538, 276] width 421 height 118
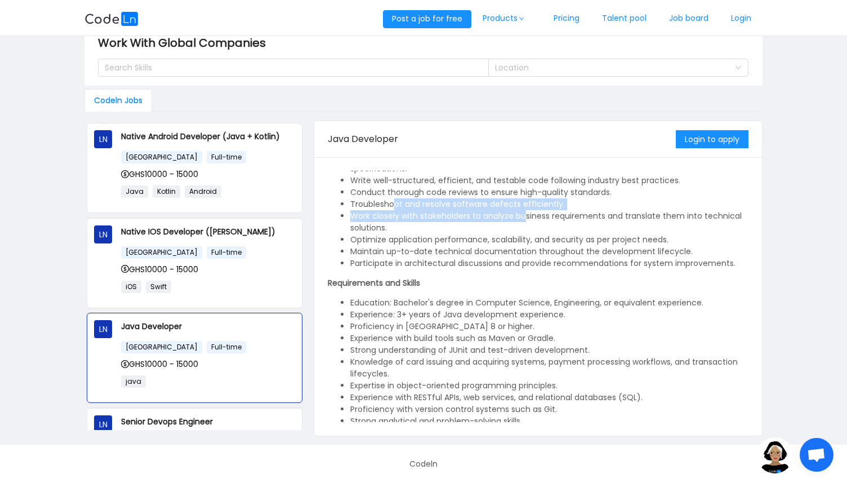
scroll to position [96, 0]
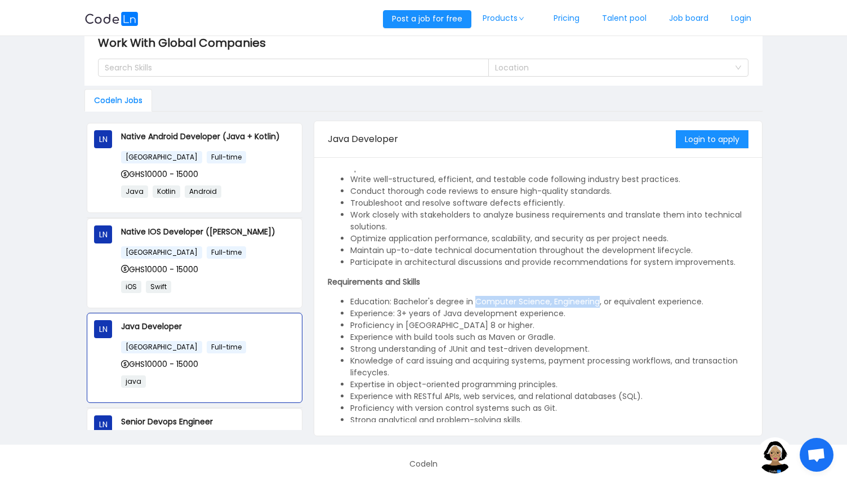
drag, startPoint x: 474, startPoint y: 301, endPoint x: 598, endPoint y: 305, distance: 124.0
click at [598, 305] on li "Education: Bachelor's degree in Computer Science, Engineering, or equivalent ex…" at bounding box center [549, 302] width 398 height 12
drag, startPoint x: 460, startPoint y: 315, endPoint x: 554, endPoint y: 315, distance: 94.1
click at [554, 315] on li "Experience: 3+ years of Java development experience." at bounding box center [549, 314] width 398 height 12
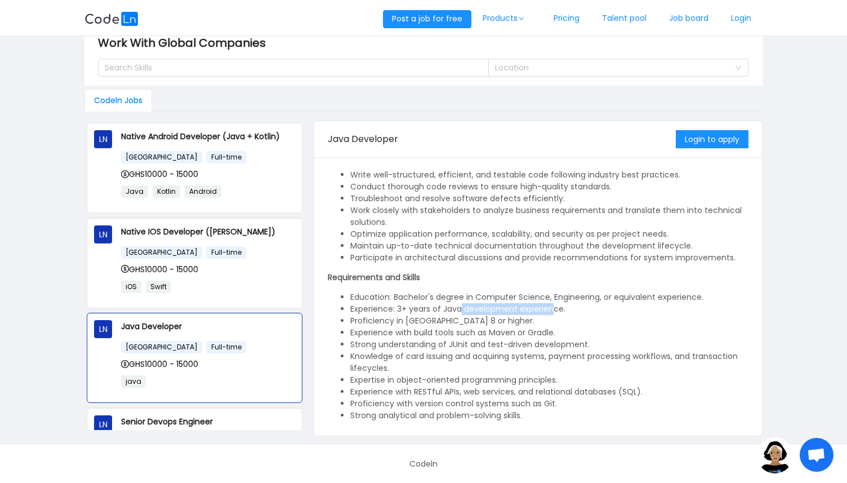
scroll to position [100, 0]
drag, startPoint x: 403, startPoint y: 322, endPoint x: 470, endPoint y: 326, distance: 66.6
click at [470, 326] on ul "Education: Bachelor's degree in Computer Science, Engineering, or equivalent ex…" at bounding box center [538, 362] width 421 height 142
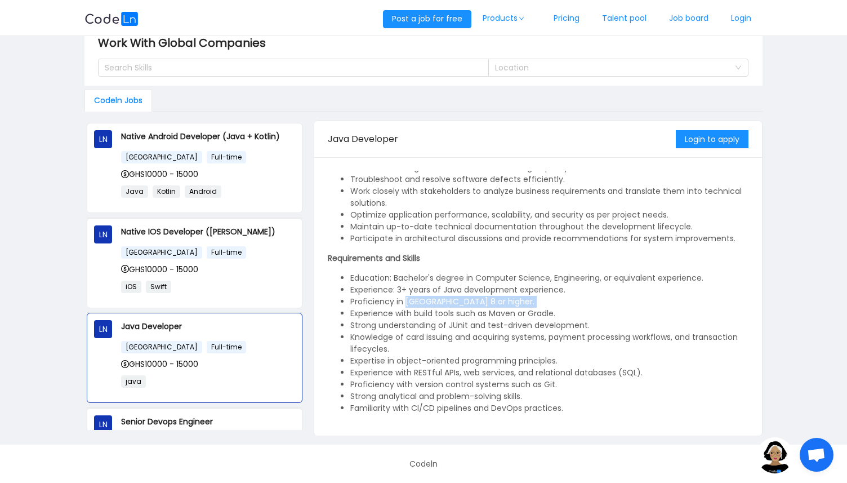
scroll to position [119, 0]
